Goal: Task Accomplishment & Management: Complete application form

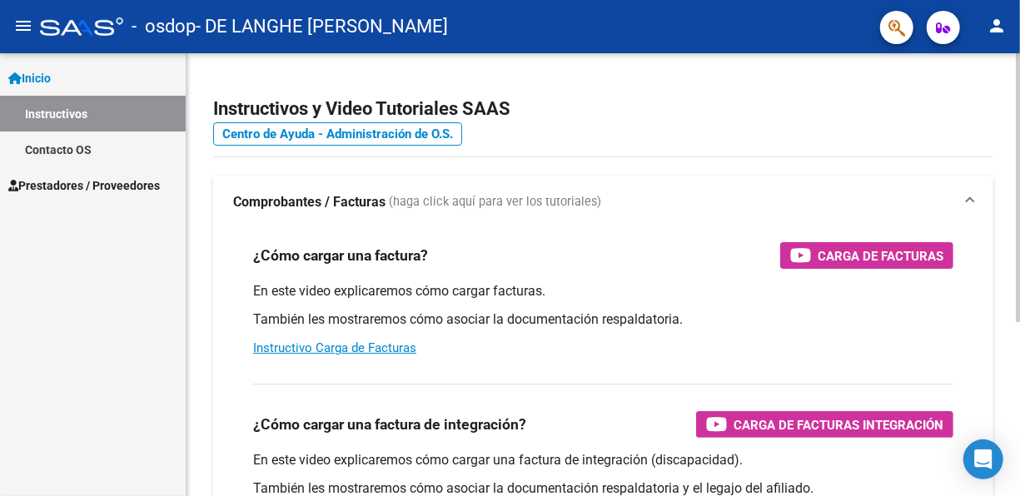
click at [1006, 142] on div at bounding box center [1018, 187] width 4 height 269
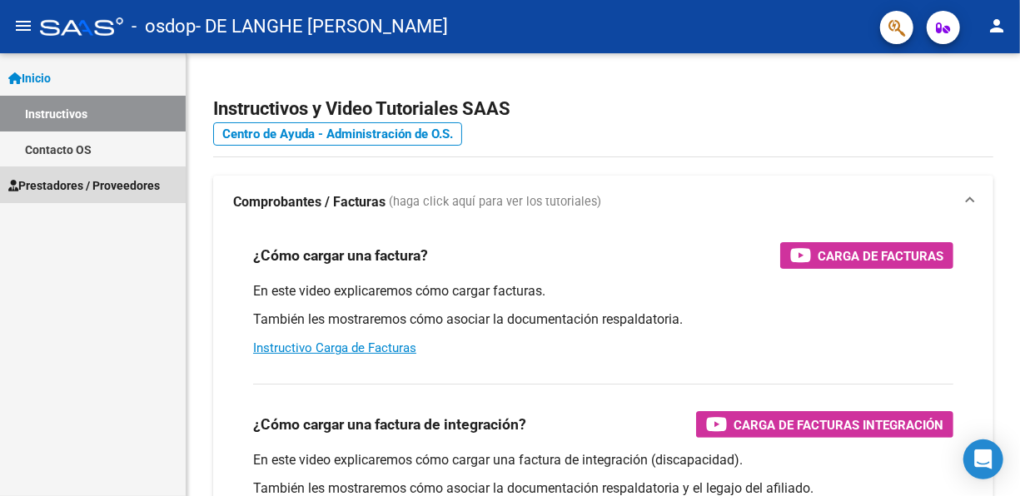
click at [72, 197] on link "Prestadores / Proveedores" at bounding box center [93, 185] width 186 height 36
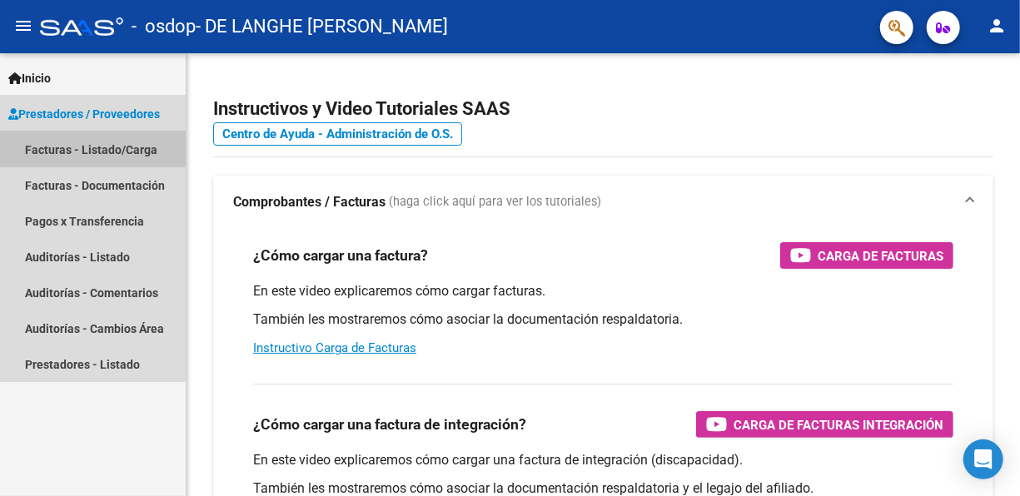
click at [82, 155] on link "Facturas - Listado/Carga" at bounding box center [93, 150] width 186 height 36
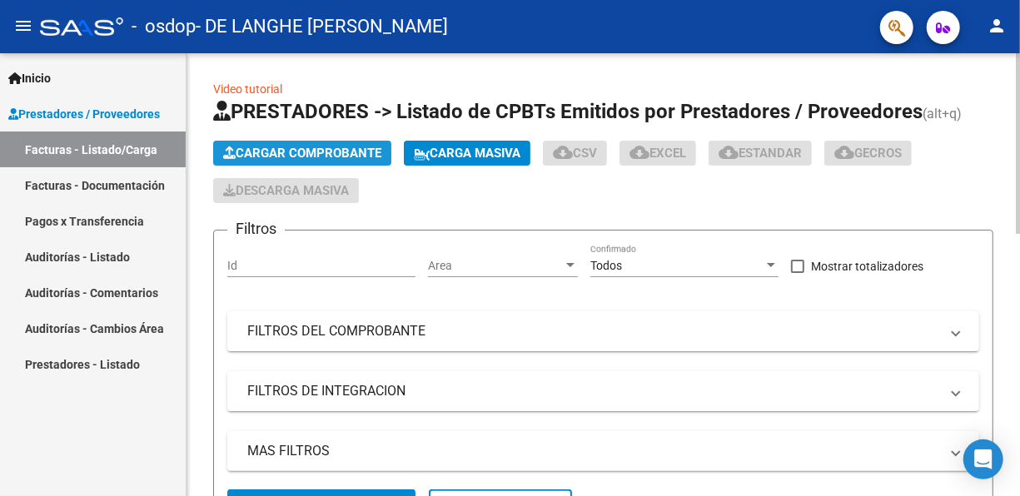
click at [307, 153] on span "Cargar Comprobante" at bounding box center [302, 153] width 158 height 15
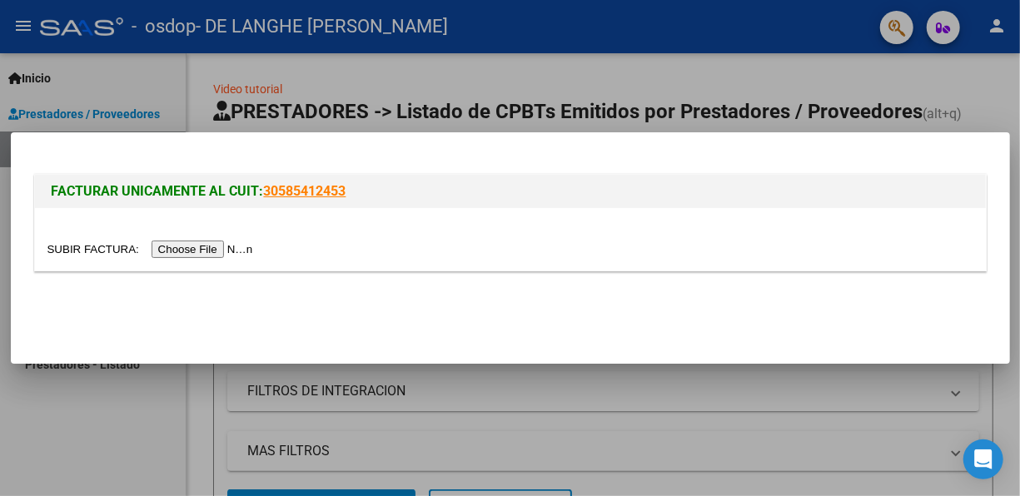
click at [199, 255] on input "file" at bounding box center [152, 249] width 211 height 17
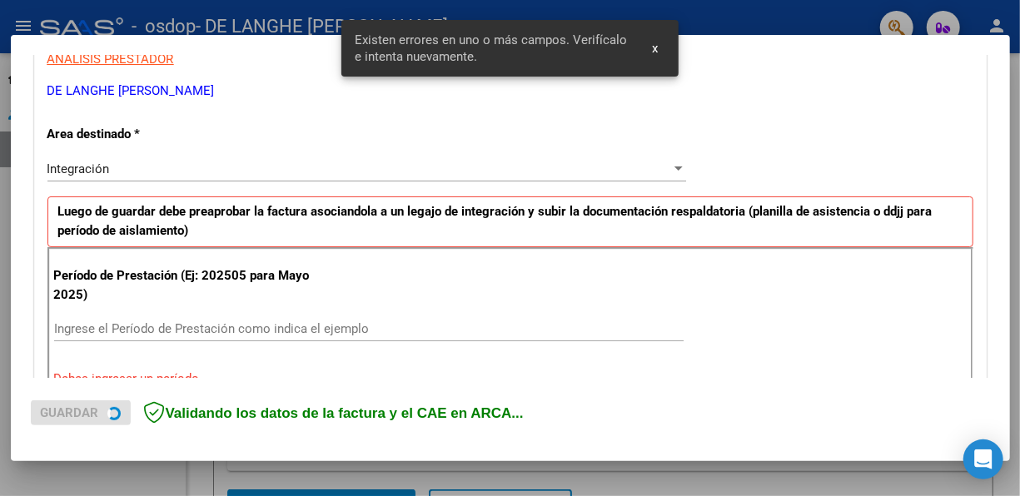
scroll to position [385, 0]
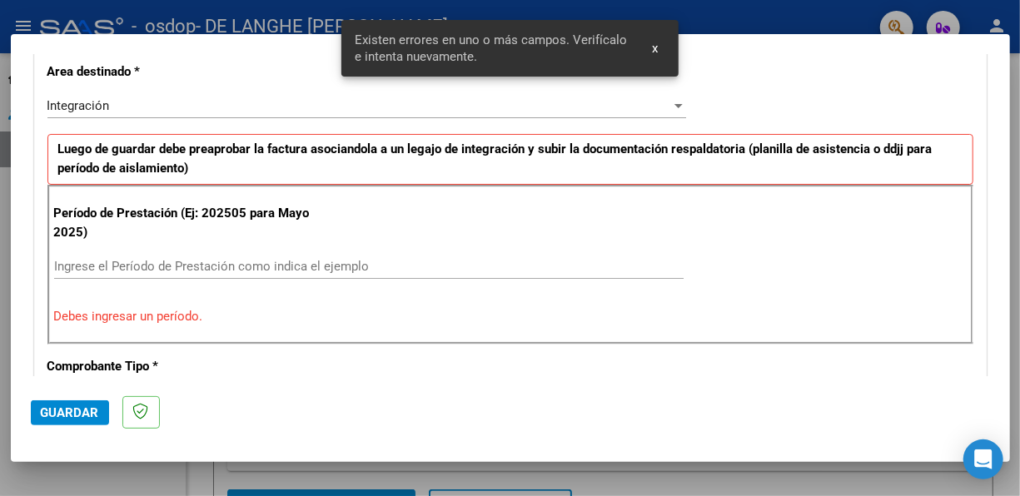
click at [442, 262] on input "Ingrese el Período de Prestación como indica el ejemplo" at bounding box center [368, 266] width 629 height 15
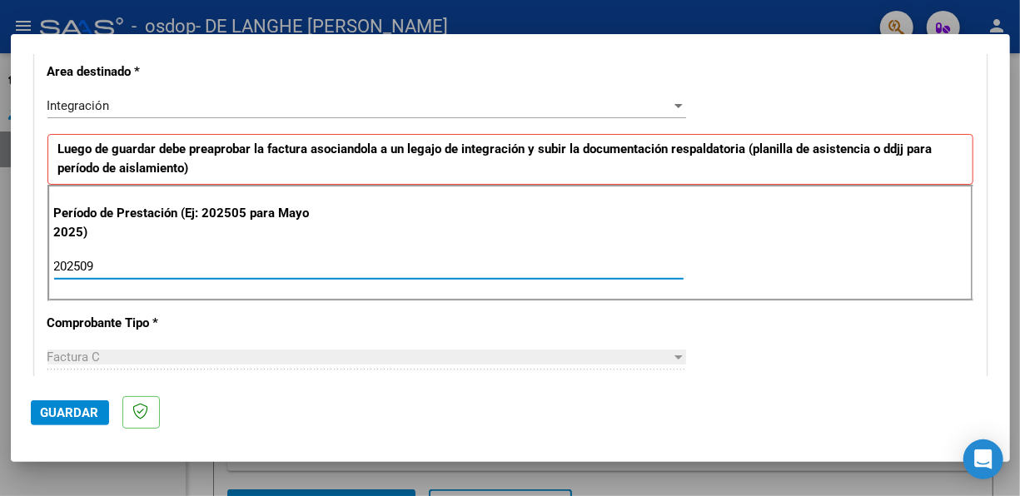
type input "202509"
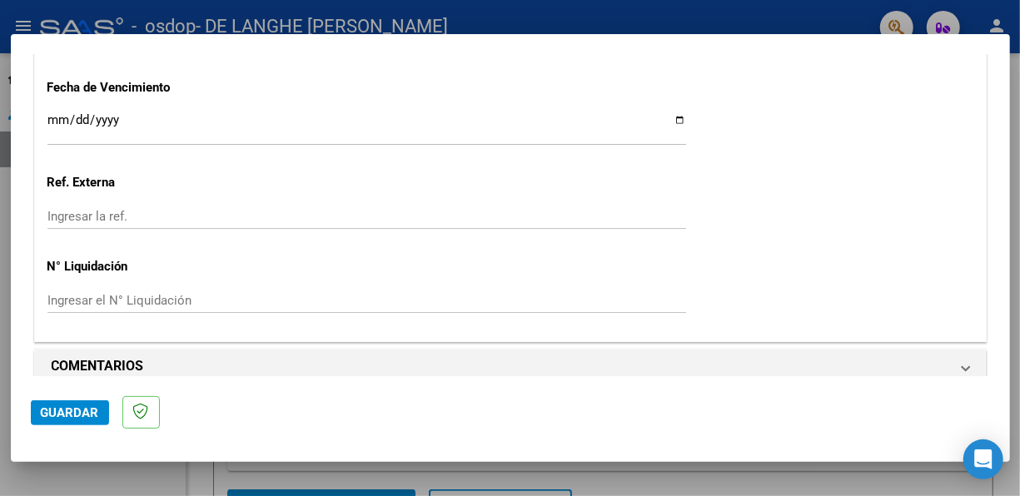
scroll to position [1189, 0]
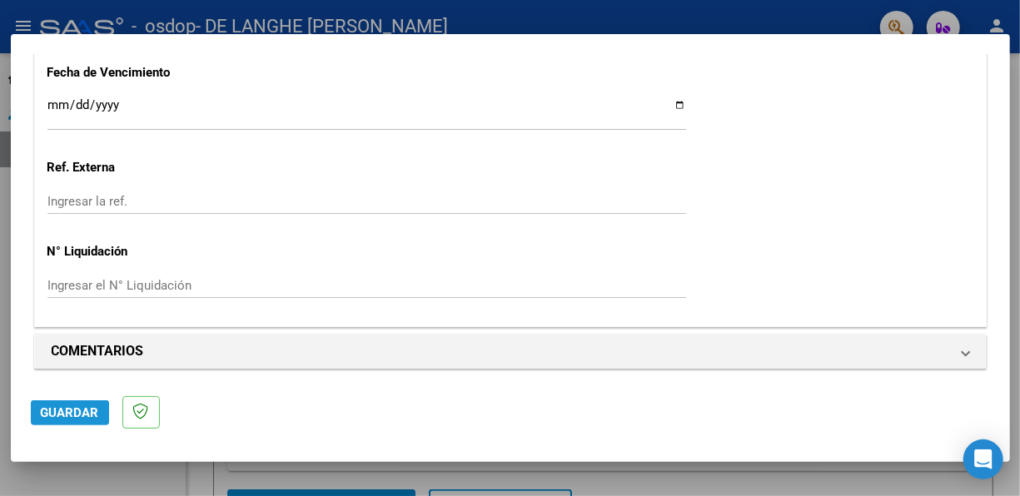
click at [49, 420] on span "Guardar" at bounding box center [70, 412] width 58 height 15
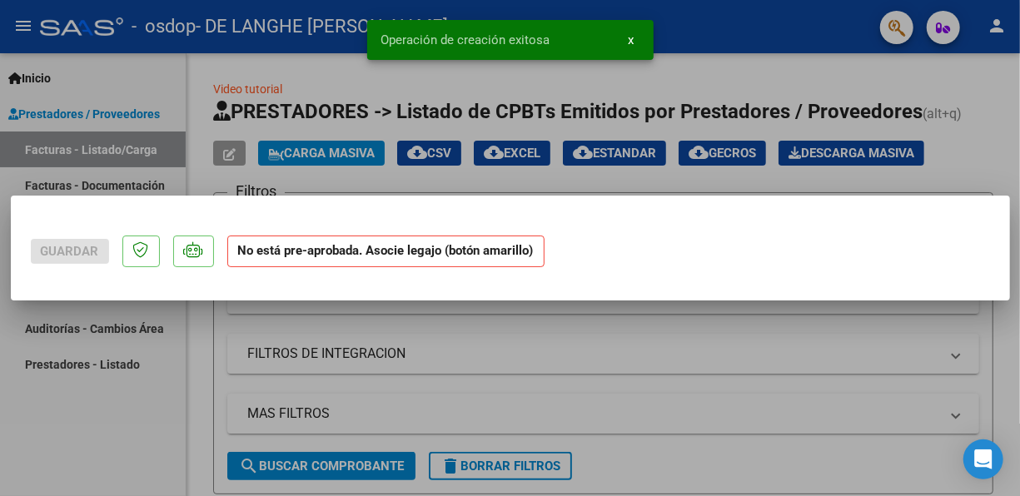
scroll to position [0, 0]
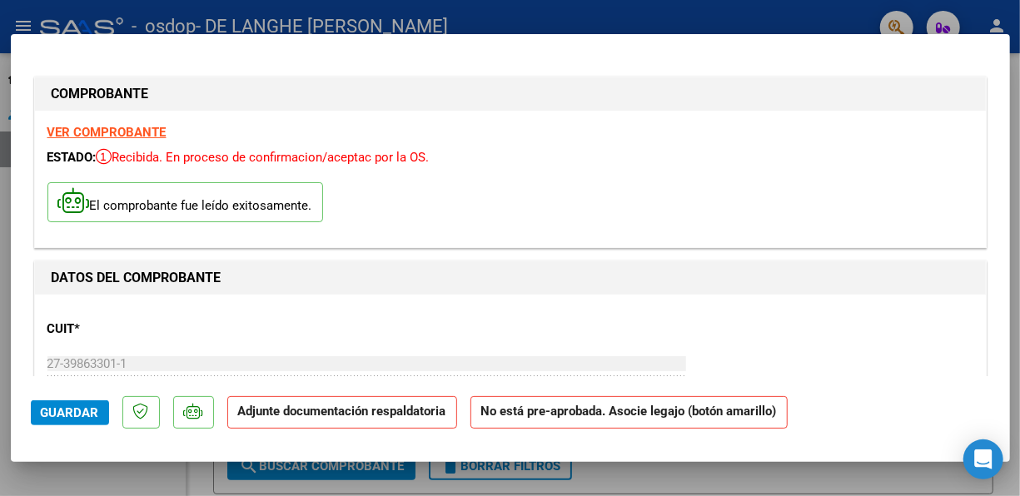
click at [401, 415] on strong "Adjunte documentación respaldatoria" at bounding box center [342, 411] width 208 height 15
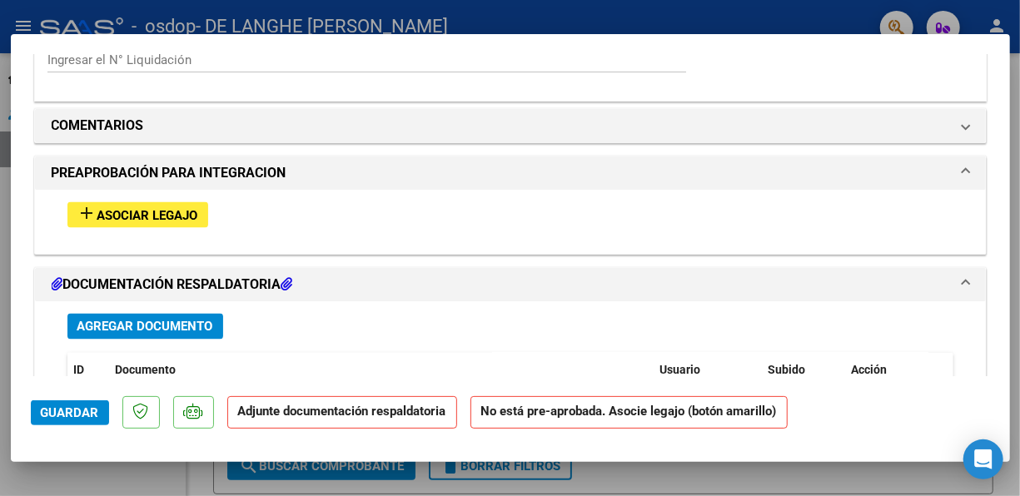
scroll to position [1400, 0]
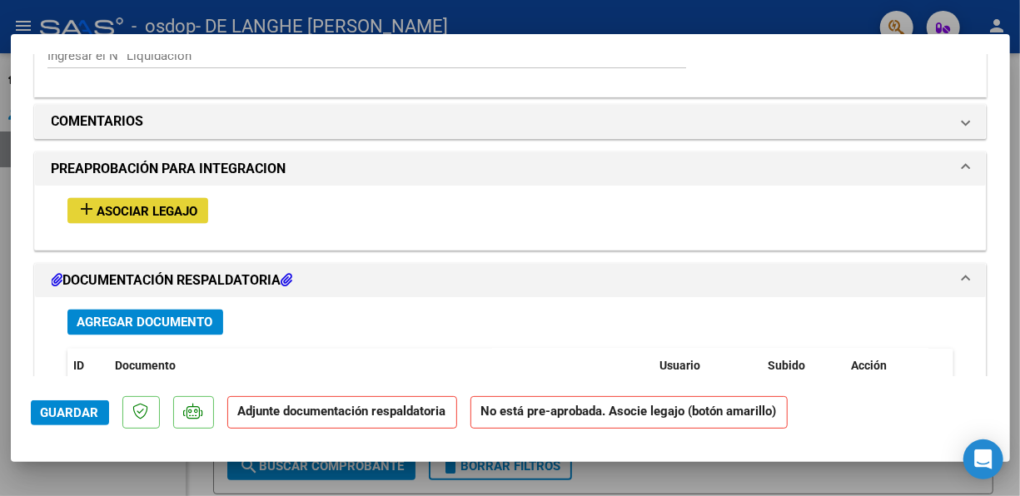
click at [181, 205] on span "Asociar Legajo" at bounding box center [147, 211] width 101 height 15
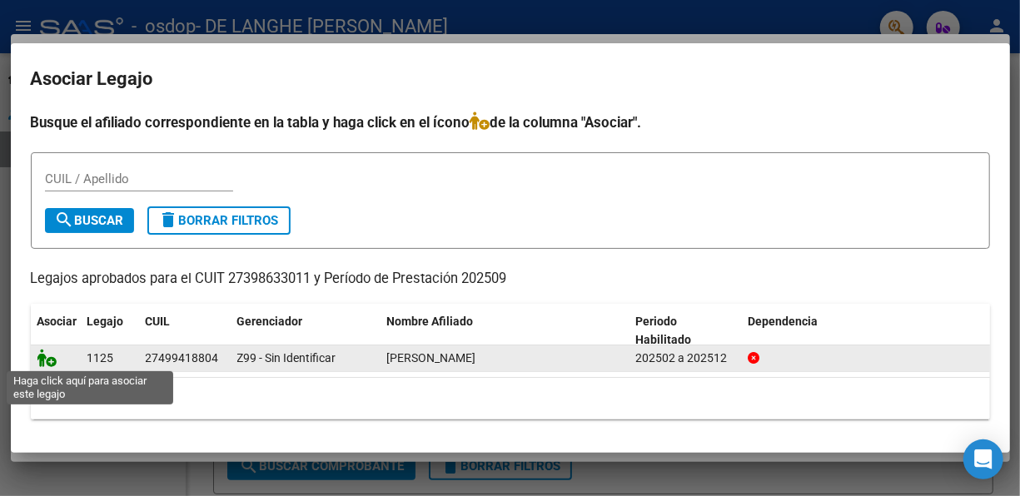
click at [53, 361] on icon at bounding box center [47, 358] width 20 height 18
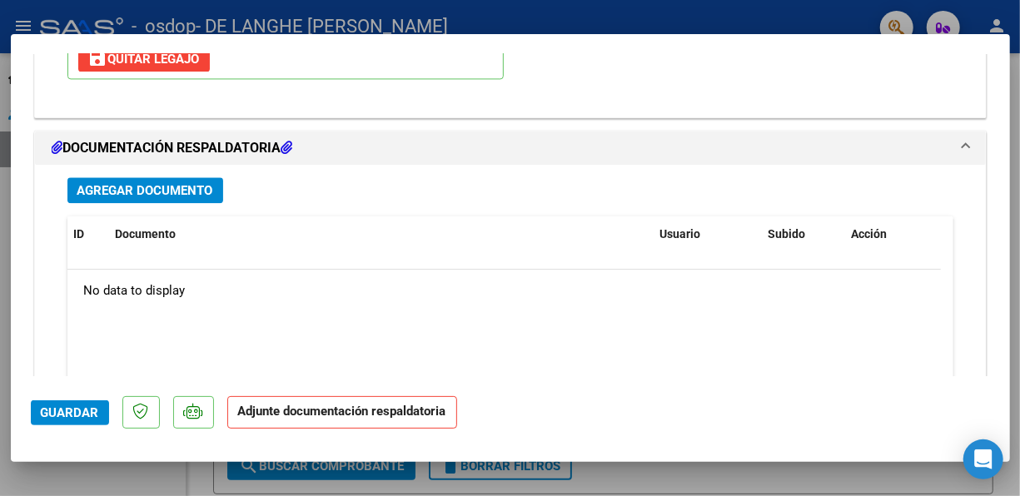
scroll to position [1796, 0]
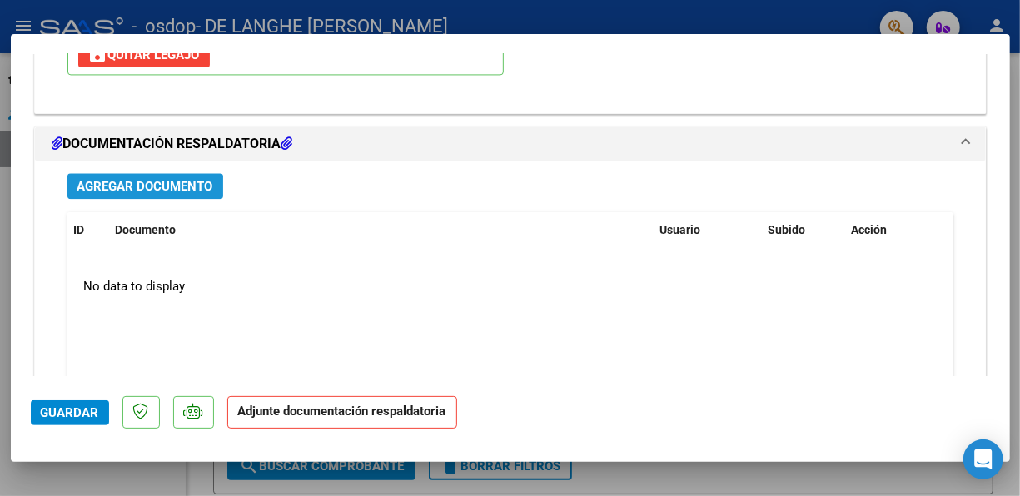
click at [186, 190] on button "Agregar Documento" at bounding box center [145, 186] width 156 height 26
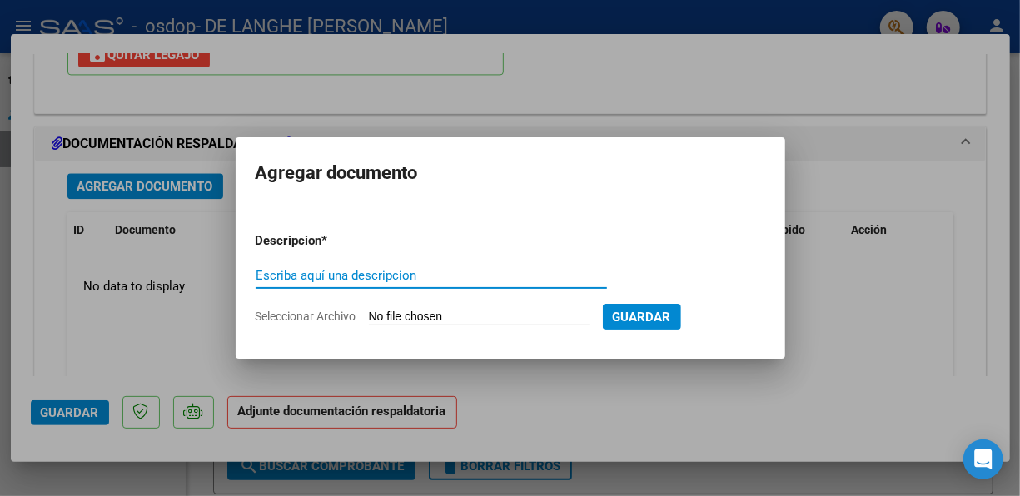
click at [558, 281] on input "Escriba aquí una descripcion" at bounding box center [431, 275] width 351 height 15
click at [508, 278] on input "Escriba aquí una descripcion" at bounding box center [431, 275] width 351 height 15
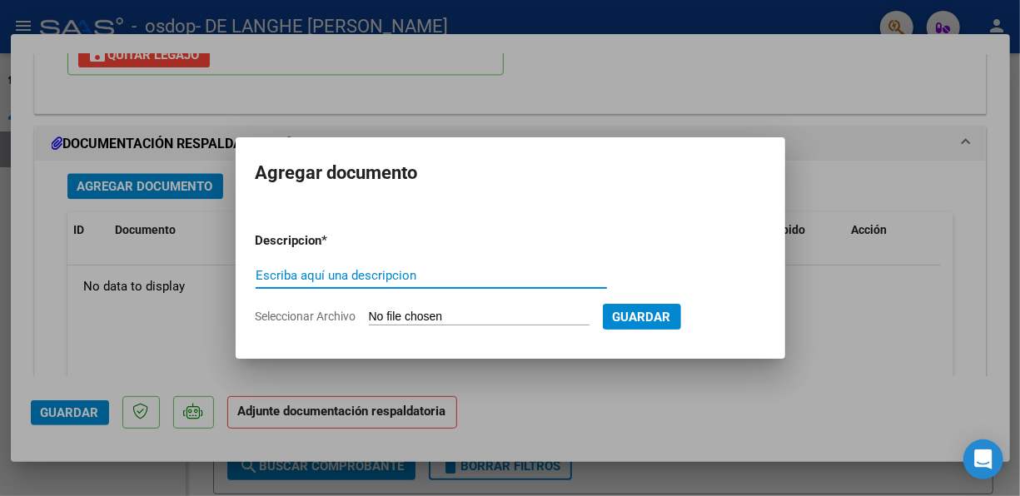
click at [508, 278] on input "Escriba aquí una descripcion" at bounding box center [431, 275] width 351 height 15
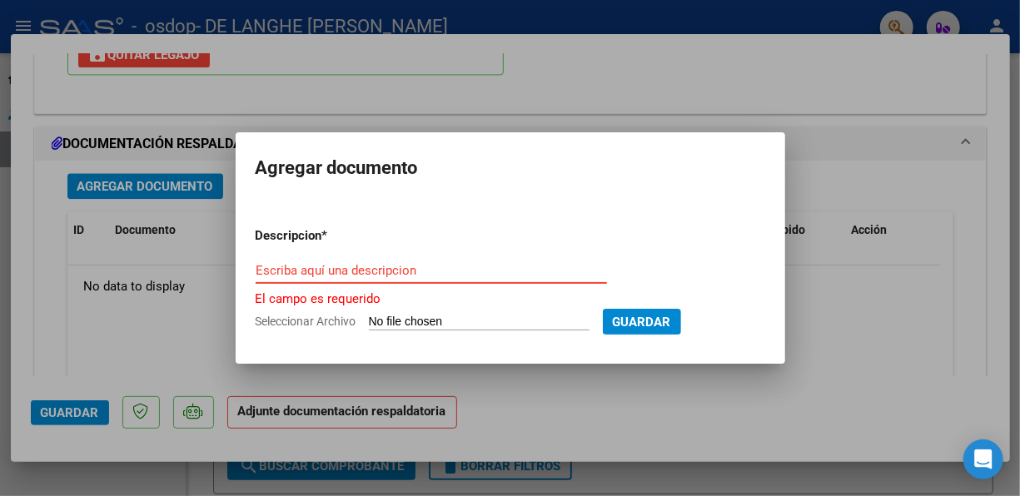
click at [347, 239] on p "Descripcion *" at bounding box center [332, 235] width 153 height 19
click at [556, 216] on form "Descripcion * Escriba aquí una descripcion El campo es requerido Seleccionar Ar…" at bounding box center [510, 279] width 509 height 130
drag, startPoint x: 556, startPoint y: 216, endPoint x: 379, endPoint y: 269, distance: 184.9
click at [379, 269] on form "Descripcion * Escriba aquí una descripcion El campo es requerido Seleccionar Ar…" at bounding box center [510, 279] width 509 height 130
click at [379, 269] on input "Escriba aquí una descripcion" at bounding box center [431, 270] width 351 height 15
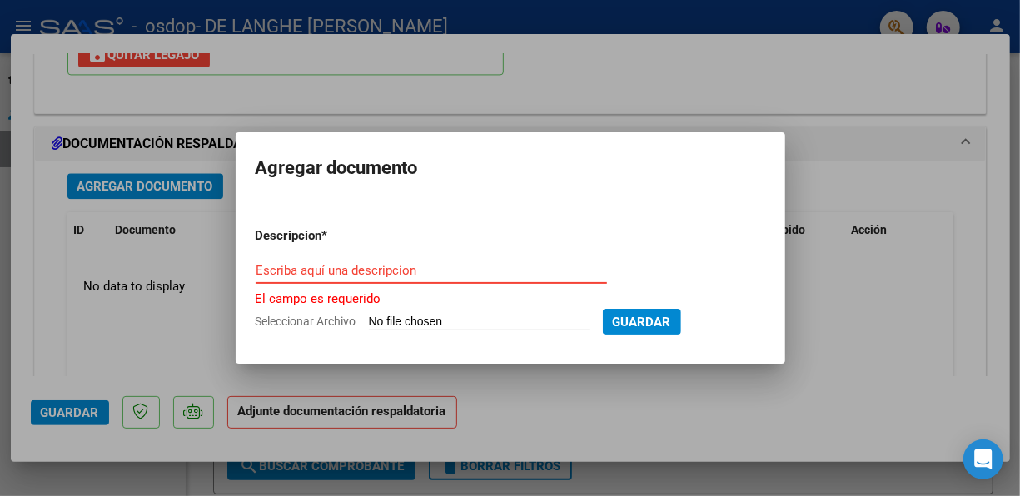
click at [379, 269] on input "Escriba aquí una descripcion" at bounding box center [431, 270] width 351 height 15
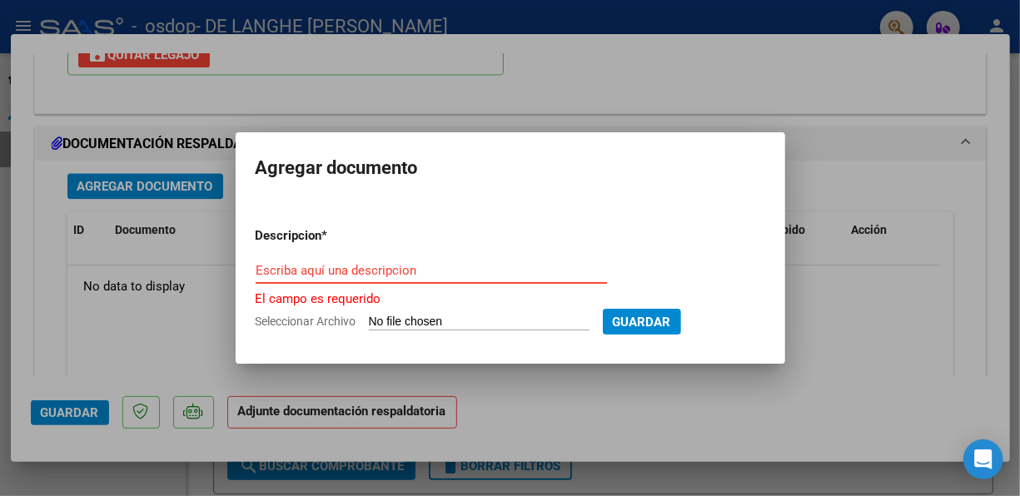
type input "n"
click at [440, 311] on form "Descripcion * Escriba aquí una descripcion El campo es requerido Seleccionar Ar…" at bounding box center [510, 279] width 509 height 130
click at [415, 271] on input "Escriba aquí una descripcion" at bounding box center [431, 270] width 351 height 15
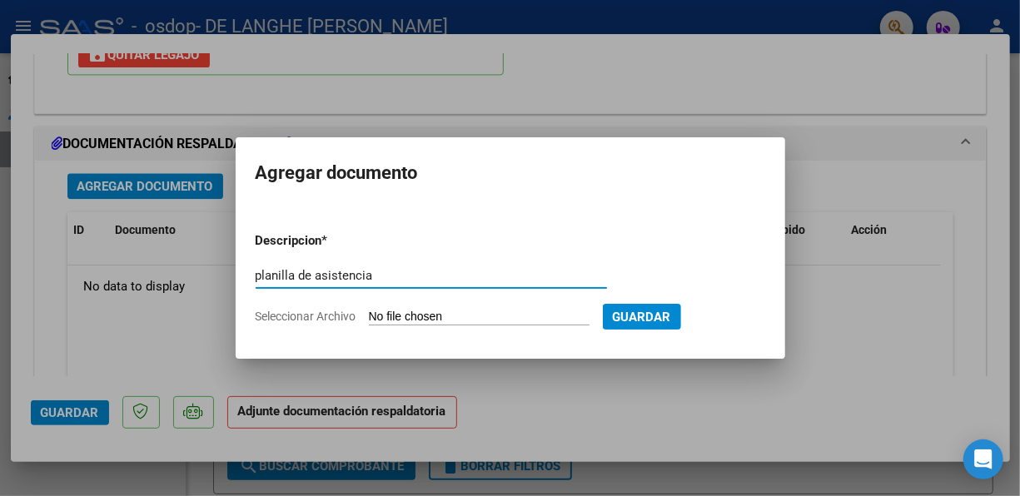
type input "planilla de asistencia"
click at [427, 316] on input "Seleccionar Archivo" at bounding box center [479, 318] width 221 height 16
type input "C:\fakepath\[PERSON_NAME] planilla 925.pdf"
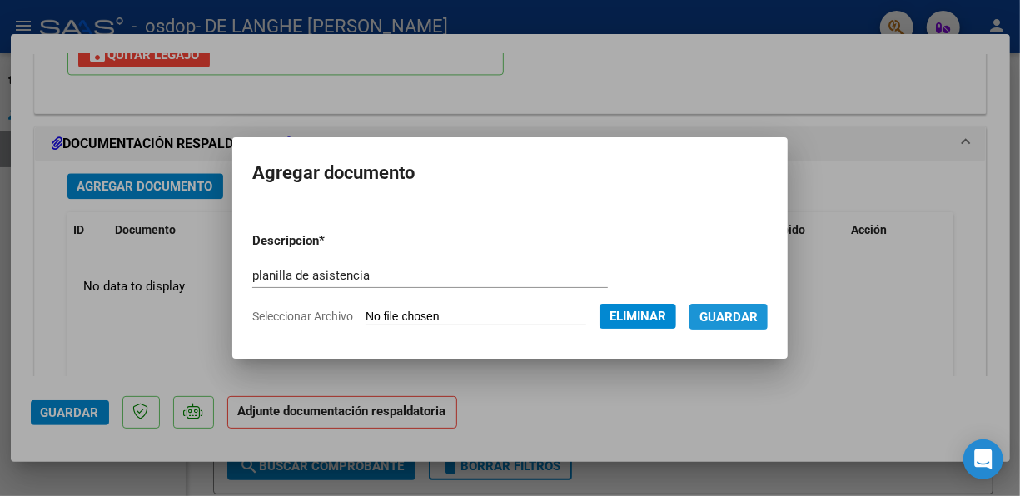
click at [729, 320] on span "Guardar" at bounding box center [728, 317] width 58 height 15
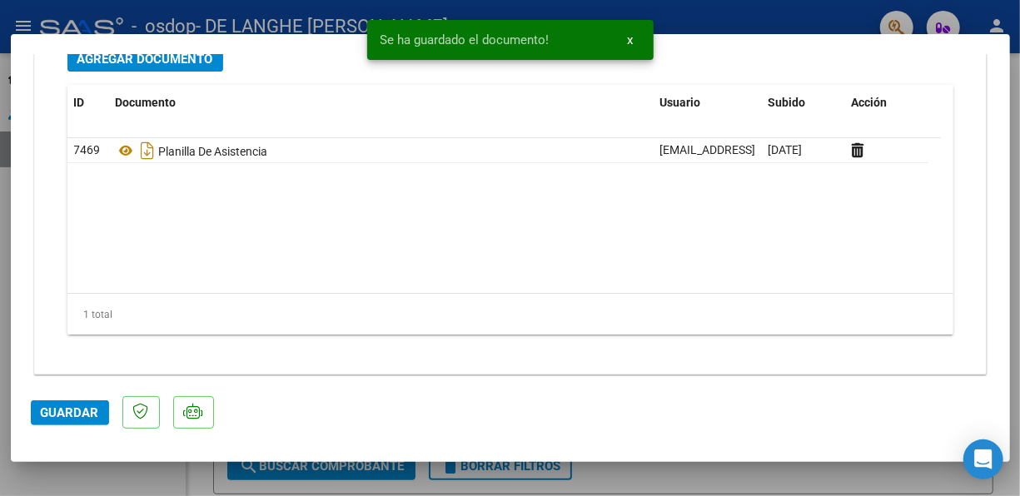
scroll to position [1928, 0]
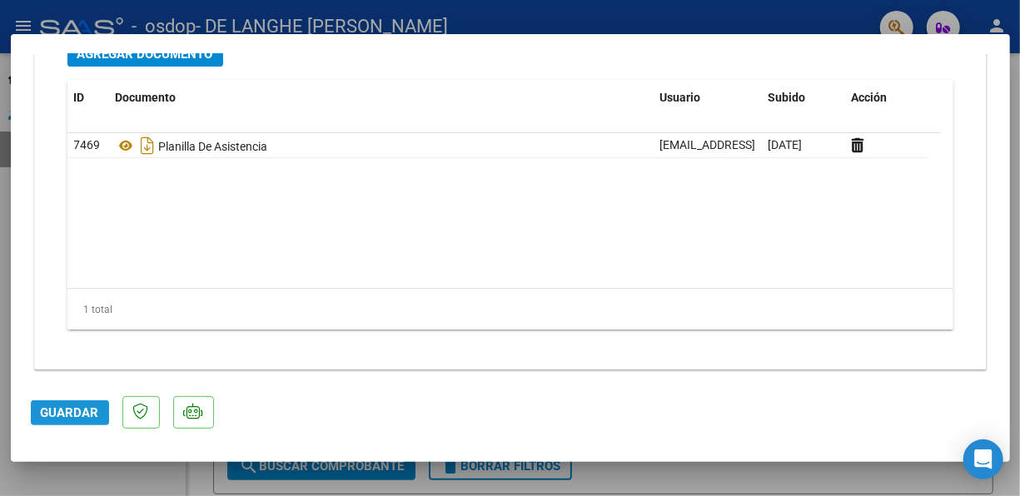
click at [87, 415] on span "Guardar" at bounding box center [70, 412] width 58 height 15
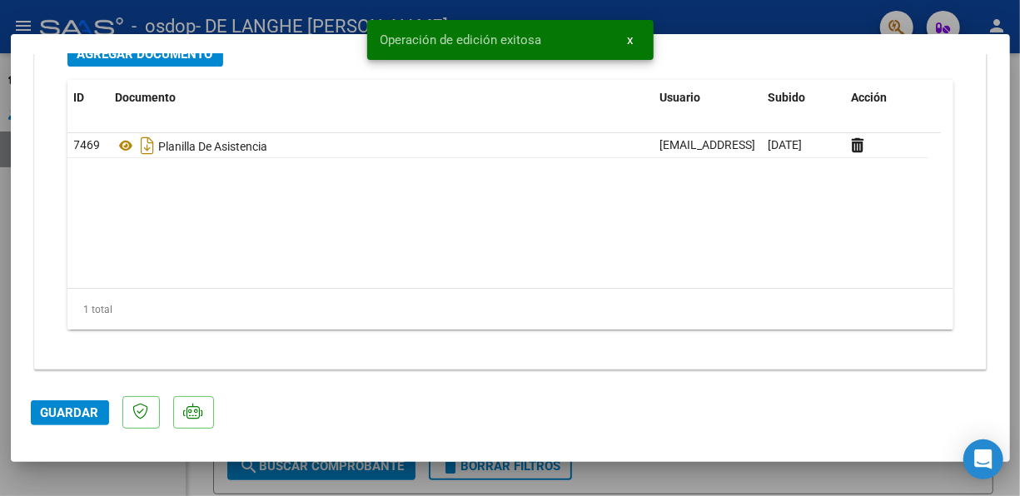
click at [729, 489] on div at bounding box center [510, 248] width 1020 height 496
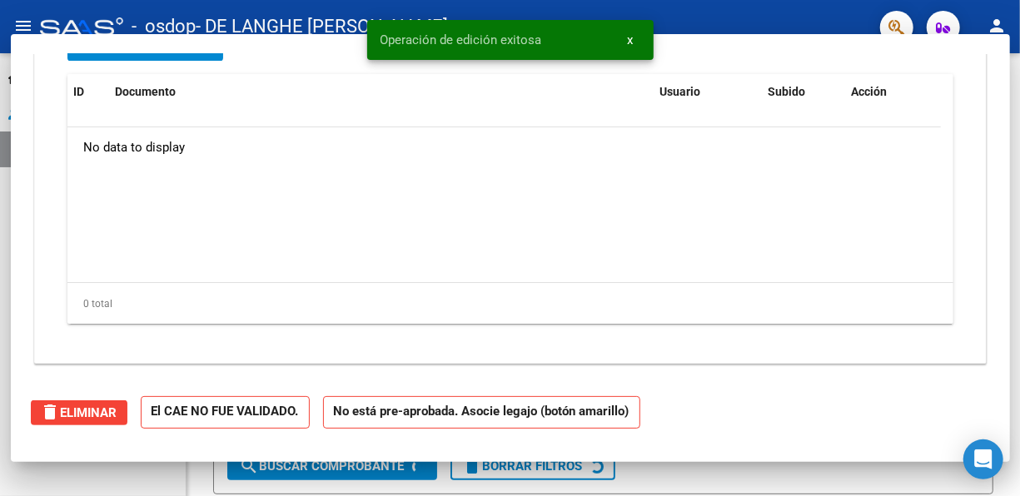
scroll to position [0, 0]
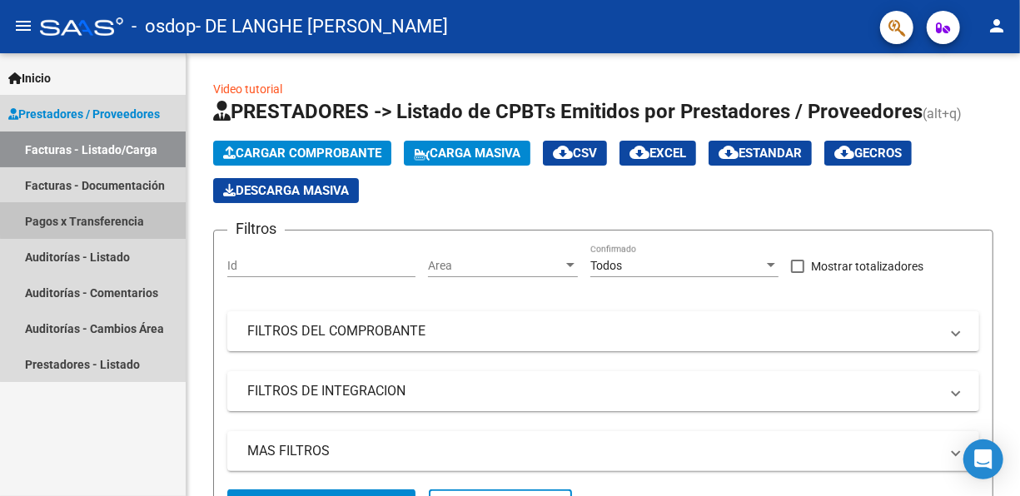
click at [97, 217] on link "Pagos x Transferencia" at bounding box center [93, 221] width 186 height 36
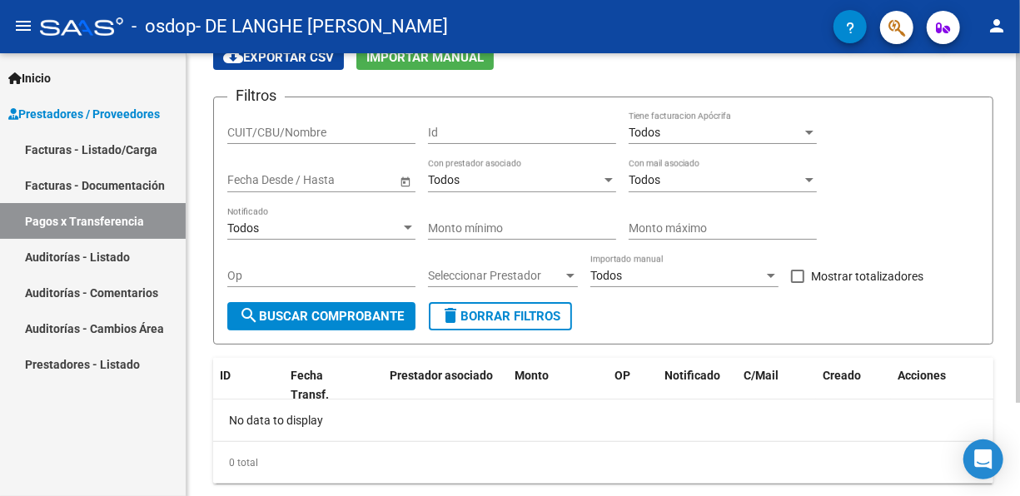
scroll to position [117, 0]
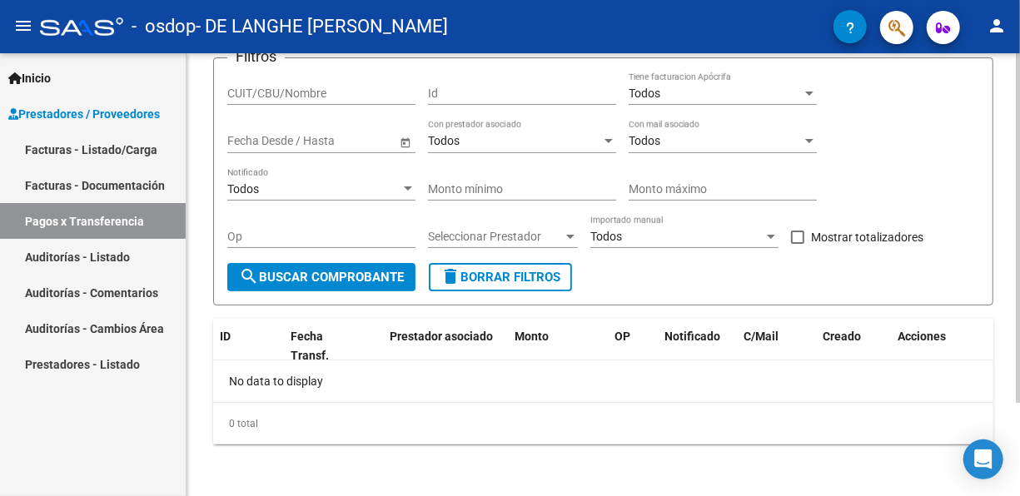
click at [1006, 197] on div at bounding box center [1018, 321] width 4 height 350
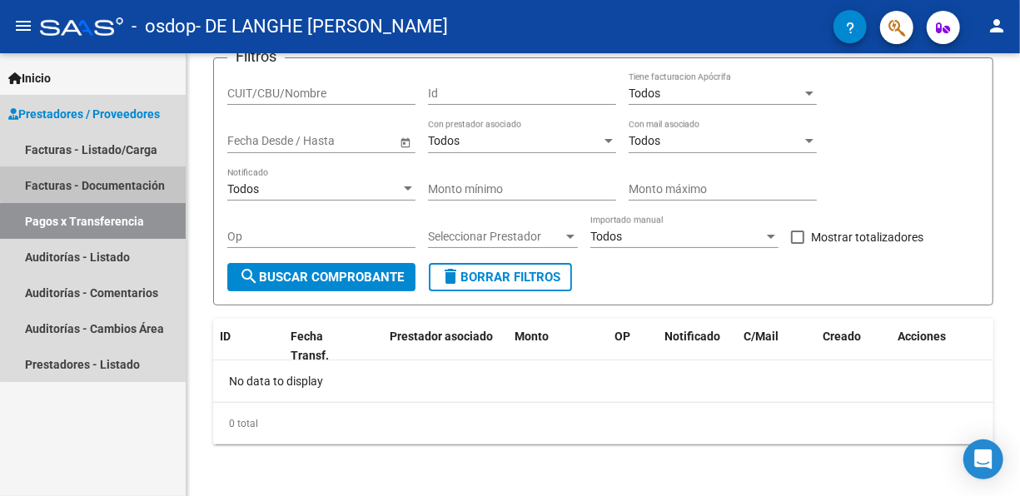
click at [107, 182] on link "Facturas - Documentación" at bounding box center [93, 185] width 186 height 36
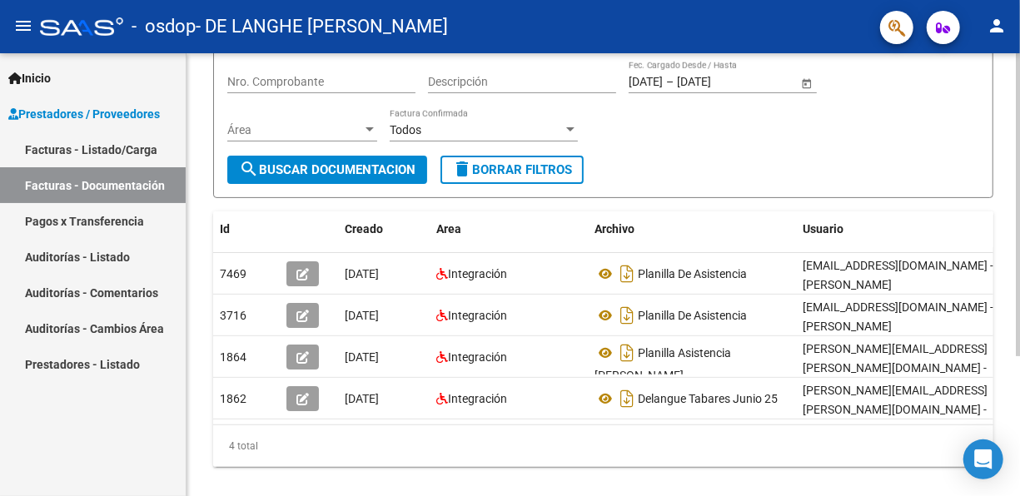
scroll to position [181, 0]
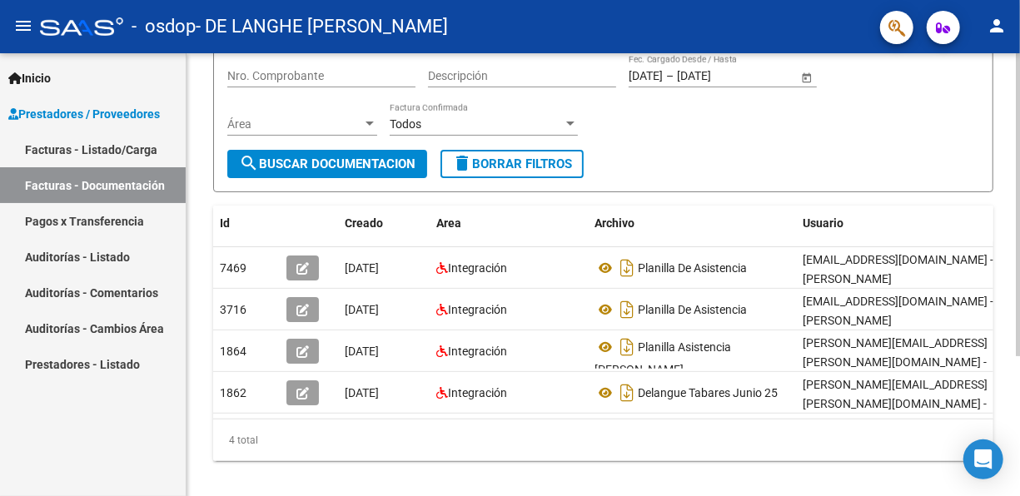
click at [1006, 355] on html "menu - osdop - DE LANGHE [PERSON_NAME] person Inicio Instructivos Contacto OS P…" at bounding box center [510, 248] width 1020 height 496
